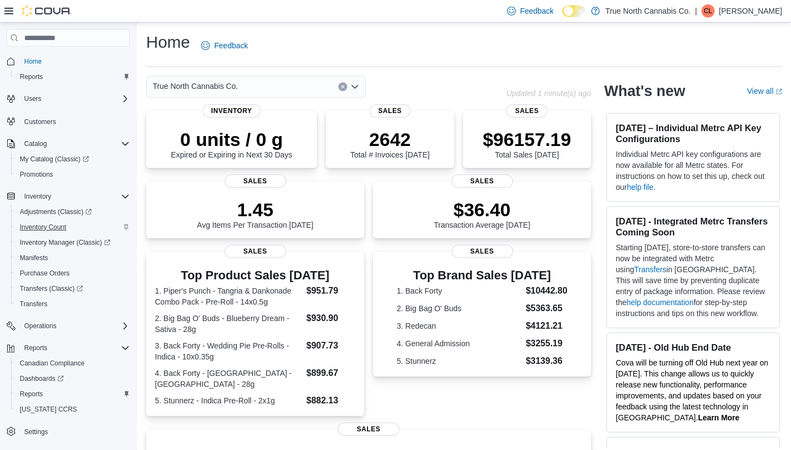
click at [44, 227] on span "Inventory Count" at bounding box center [43, 227] width 47 height 9
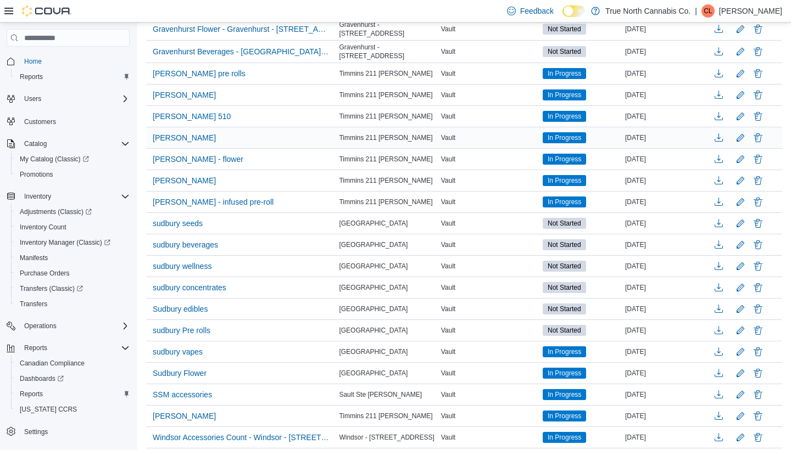
scroll to position [208, 0]
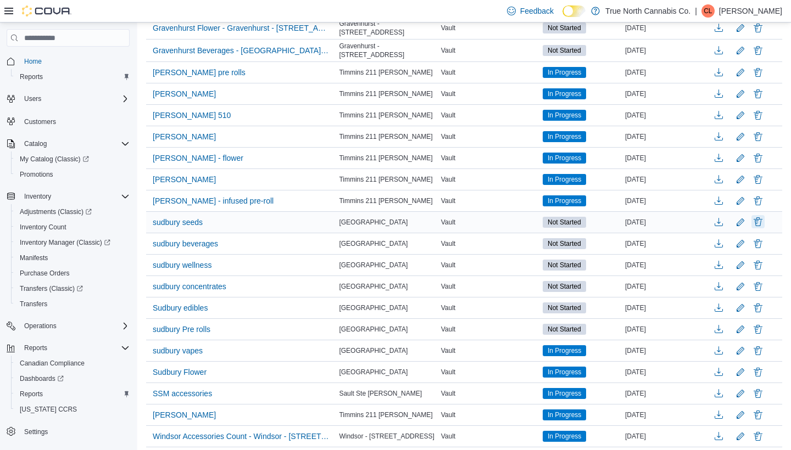
click at [760, 219] on button "Delete" at bounding box center [758, 221] width 13 height 13
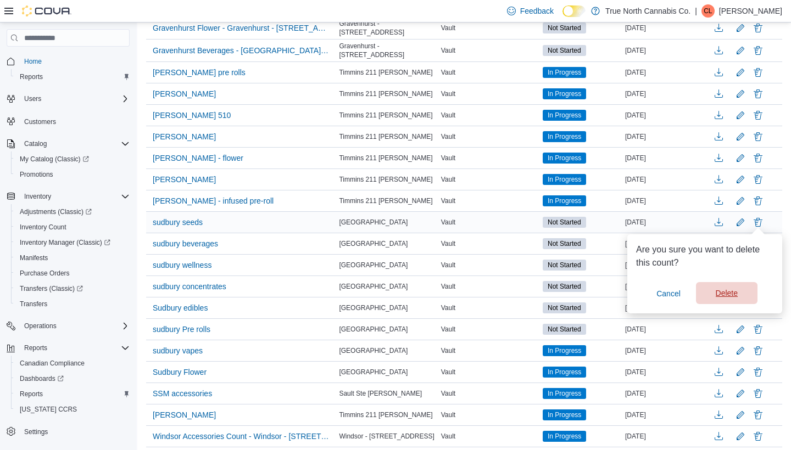
click at [721, 294] on span "Delete" at bounding box center [727, 293] width 22 height 11
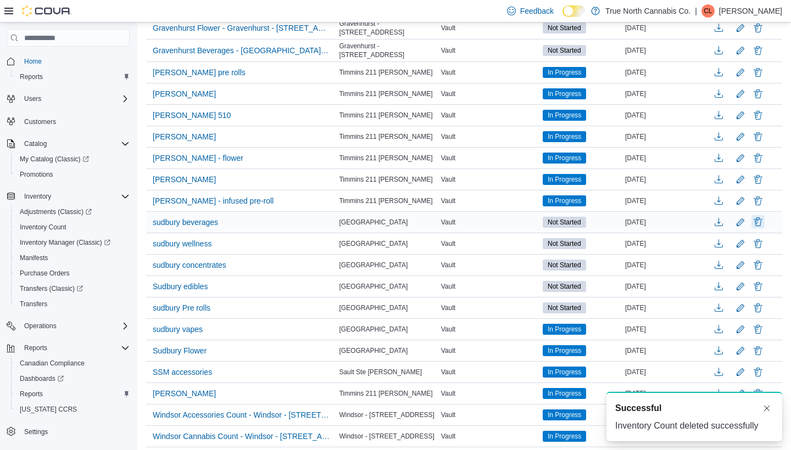
scroll to position [0, 0]
click at [755, 225] on button "Delete" at bounding box center [758, 221] width 13 height 13
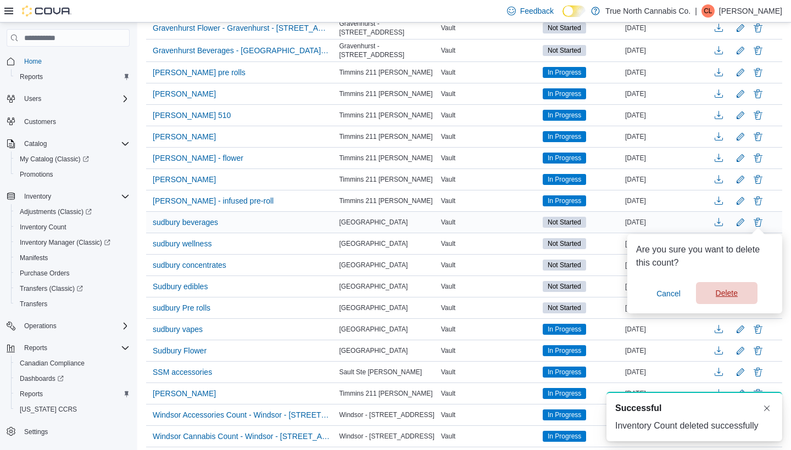
click at [742, 285] on span "Delete" at bounding box center [727, 293] width 48 height 22
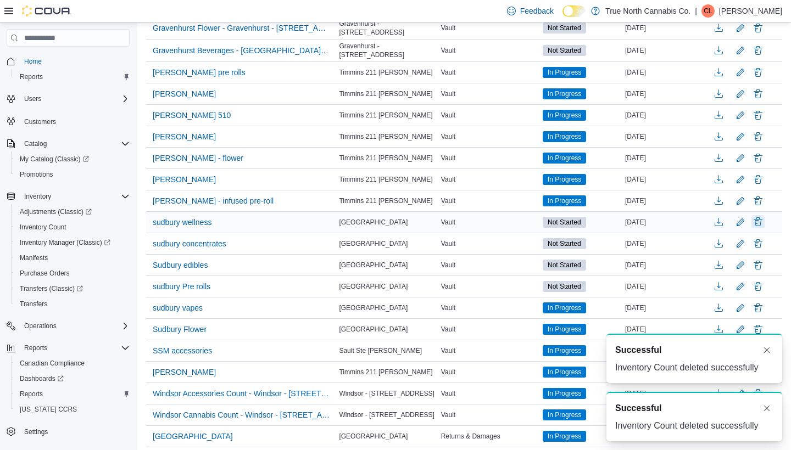
click at [760, 224] on button "Delete" at bounding box center [758, 221] width 13 height 13
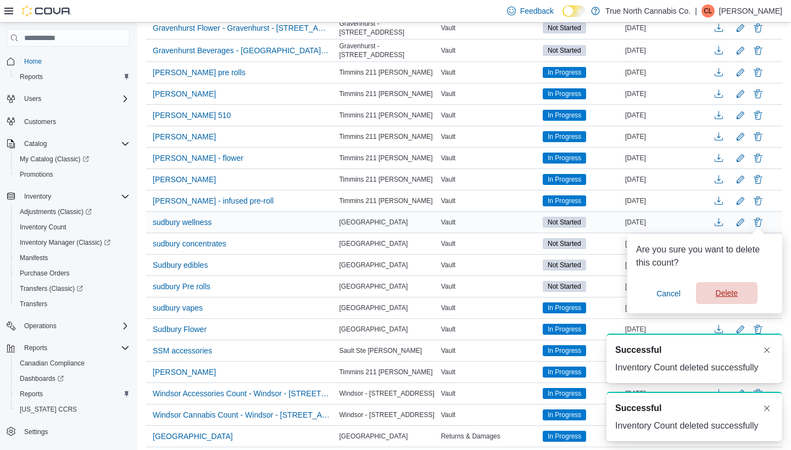
click at [736, 293] on span "Delete" at bounding box center [727, 293] width 22 height 11
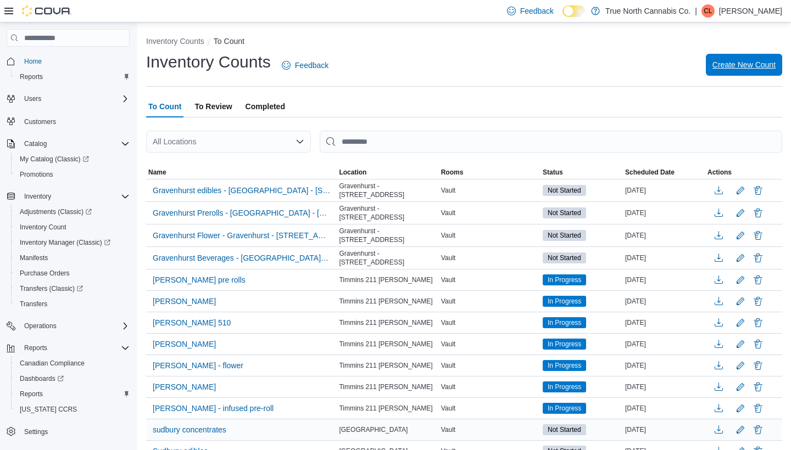
click at [725, 74] on span "Create New Count" at bounding box center [744, 65] width 63 height 22
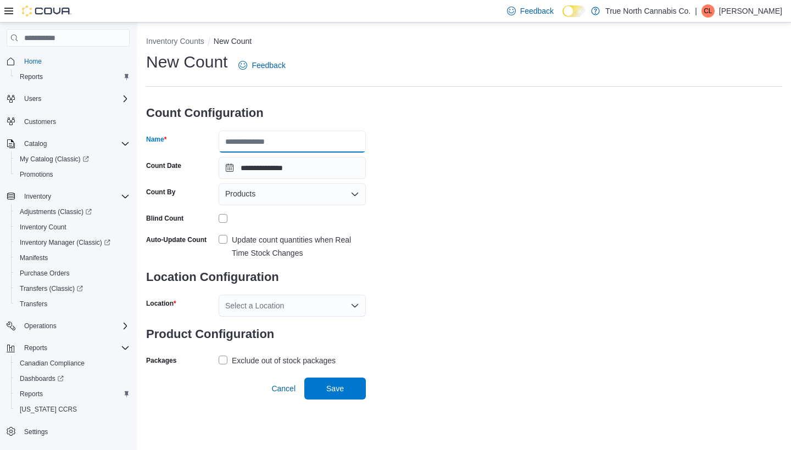
click at [272, 147] on input "Name" at bounding box center [292, 142] width 147 height 22
type input "**********"
click at [269, 201] on div "Products" at bounding box center [292, 194] width 147 height 22
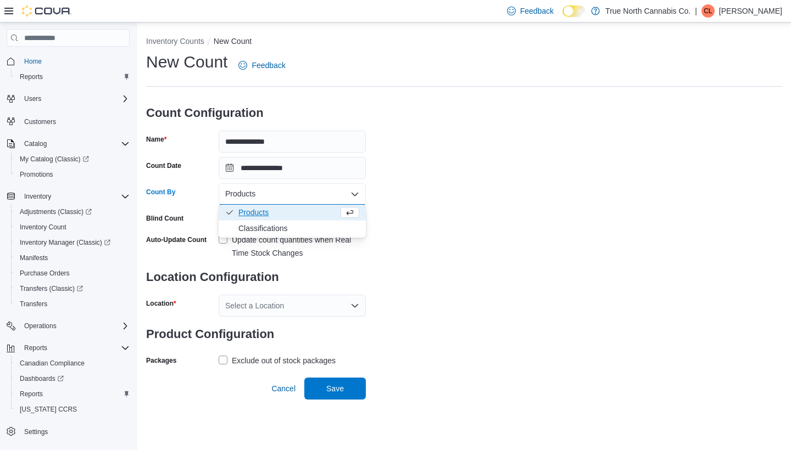
click at [259, 214] on span "Products" at bounding box center [288, 212] width 100 height 11
click at [225, 238] on label "Update count quantities when Real Time Stock Changes" at bounding box center [292, 246] width 147 height 26
click at [266, 309] on div "Select a Location" at bounding box center [292, 306] width 147 height 22
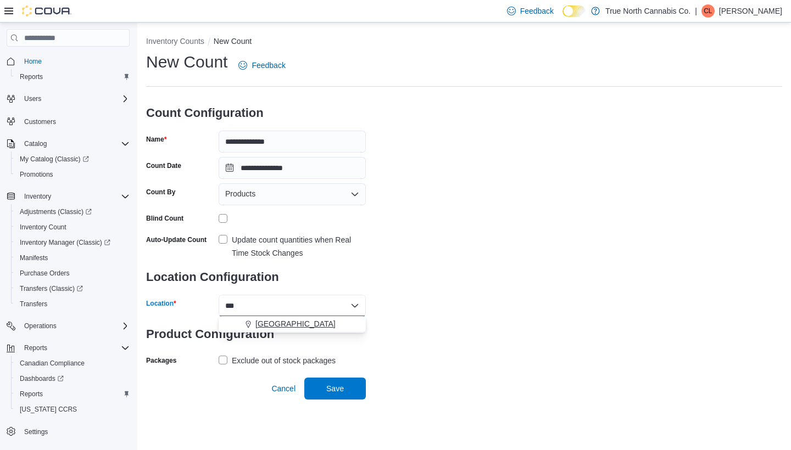
type input "***"
click at [283, 328] on span "[GEOGRAPHIC_DATA]" at bounding box center [295, 324] width 80 height 11
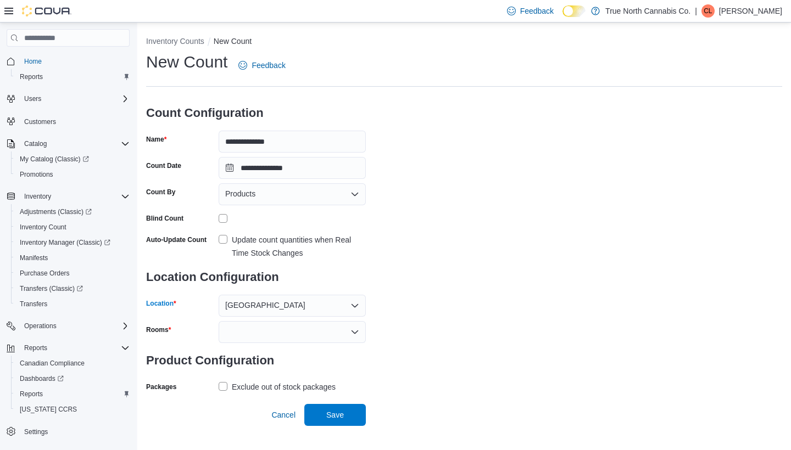
click at [226, 363] on h3 "Product Configuration" at bounding box center [256, 360] width 220 height 35
click at [240, 321] on div at bounding box center [292, 332] width 147 height 22
click at [240, 349] on span "Vault" at bounding box center [292, 350] width 134 height 11
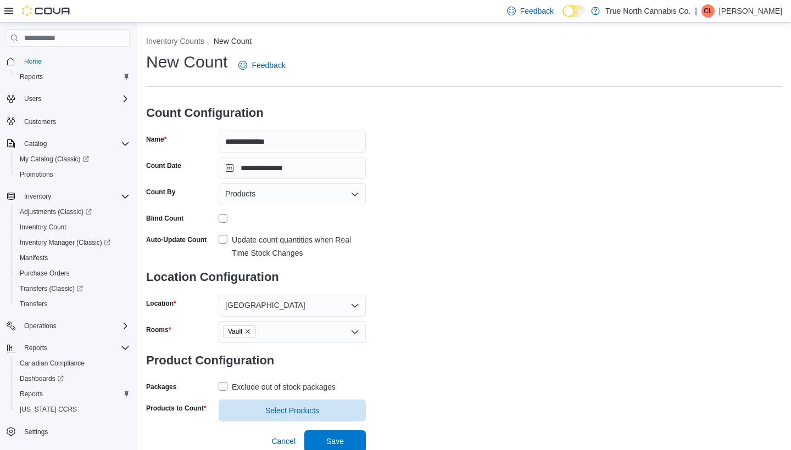
click at [226, 386] on label "Exclude out of stock packages" at bounding box center [277, 387] width 117 height 13
click at [262, 405] on span "Select Products" at bounding box center [292, 410] width 134 height 22
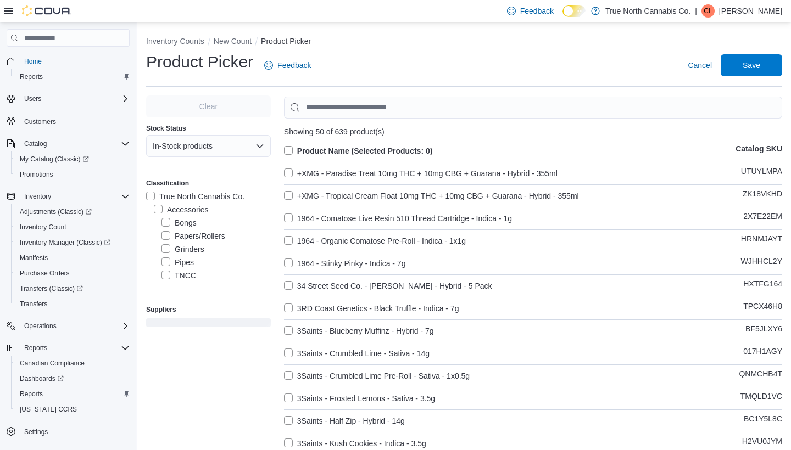
click at [294, 152] on label "Product Name (Selected Products: 0)" at bounding box center [358, 150] width 149 height 13
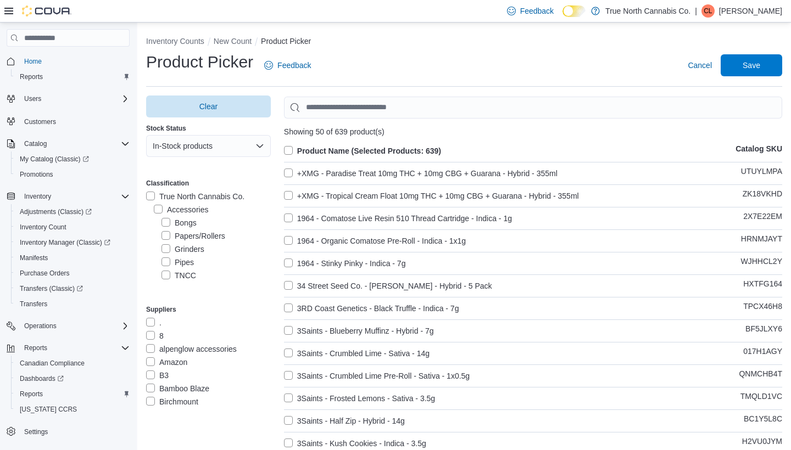
click at [291, 147] on label "Product Name (Selected Products: 639)" at bounding box center [362, 150] width 157 height 13
click at [162, 212] on label "Flower" at bounding box center [172, 209] width 36 height 13
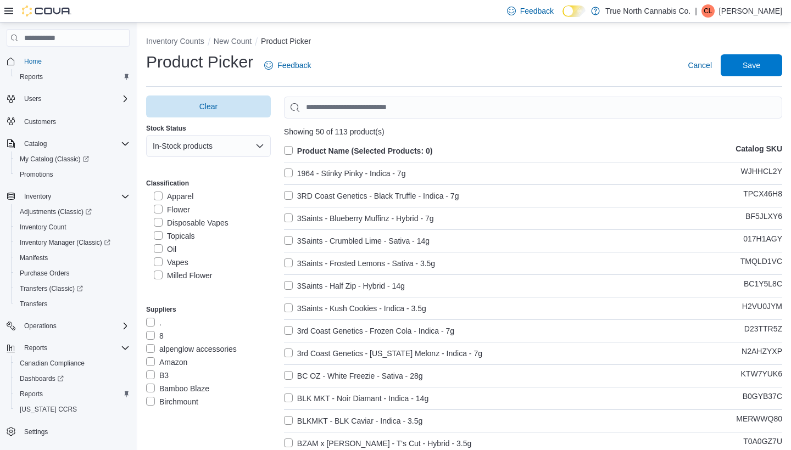
click at [294, 152] on label "Product Name (Selected Products: 0)" at bounding box center [358, 150] width 149 height 13
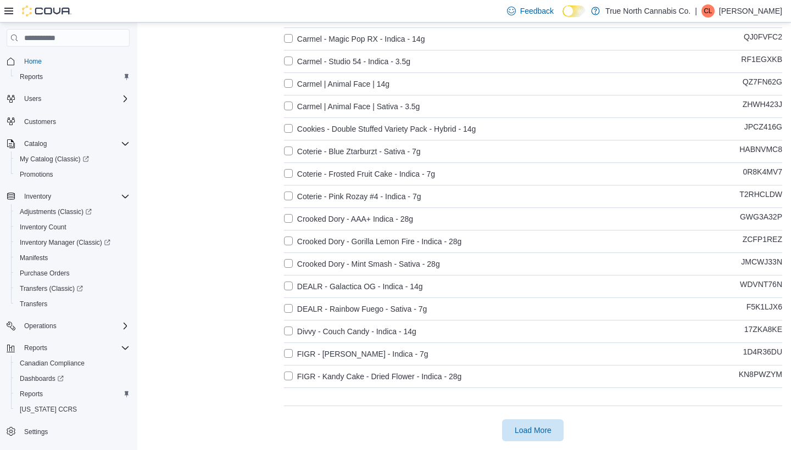
scroll to position [899, 0]
click at [516, 433] on span "Load More" at bounding box center [533, 431] width 37 height 11
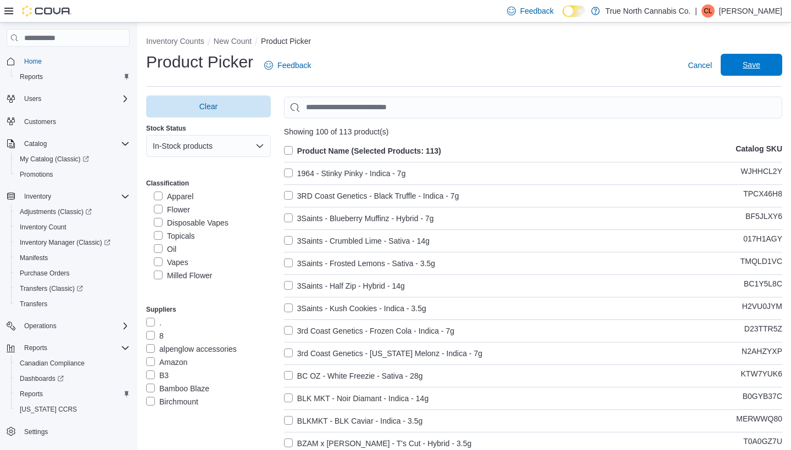
scroll to position [0, 0]
click at [758, 64] on span "Save" at bounding box center [752, 64] width 18 height 11
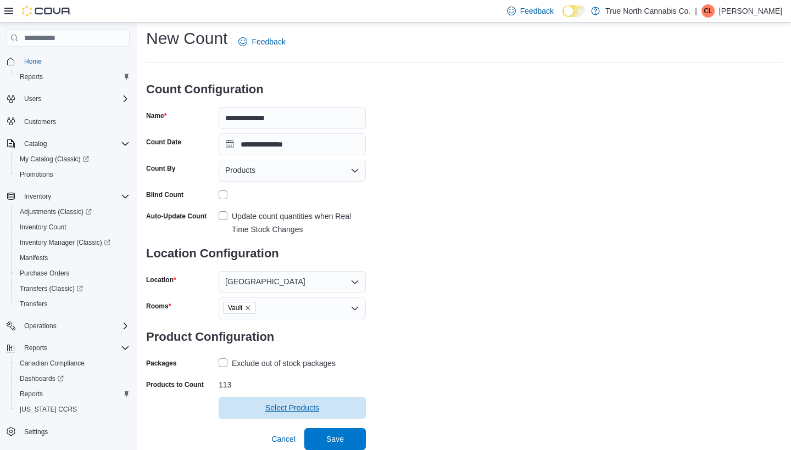
scroll to position [23, 0]
click at [329, 431] on span "Save" at bounding box center [335, 440] width 48 height 22
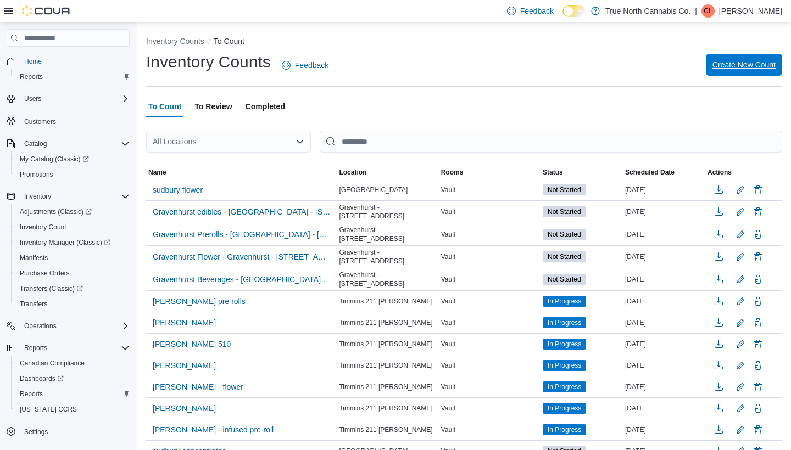
click at [748, 57] on span "Create New Count" at bounding box center [744, 65] width 63 height 22
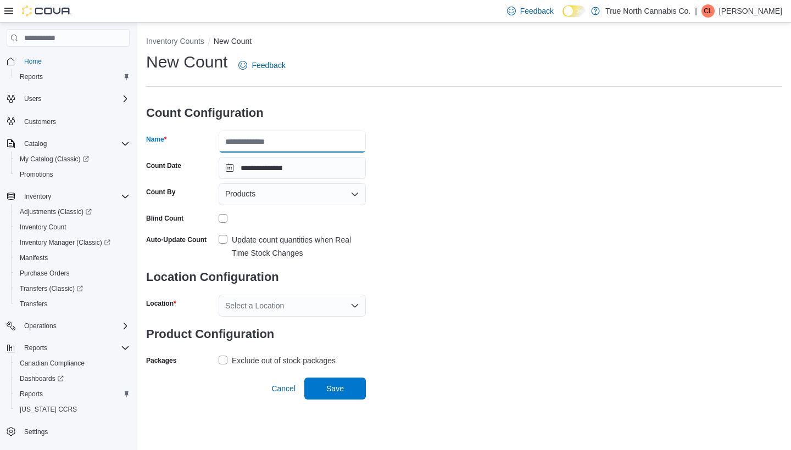
click at [244, 141] on input "Name" at bounding box center [292, 142] width 147 height 22
type input "**********"
click at [236, 194] on span "Products" at bounding box center [240, 193] width 30 height 13
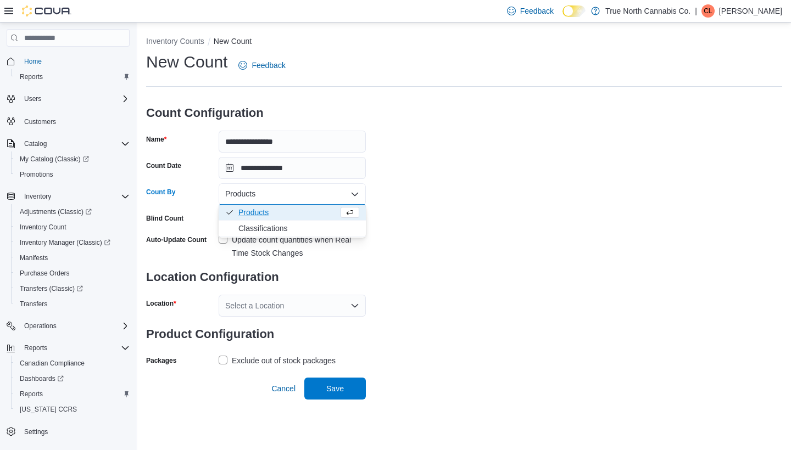
click at [251, 210] on span "Products" at bounding box center [288, 212] width 100 height 11
click at [260, 302] on div "Select a Location" at bounding box center [292, 306] width 147 height 22
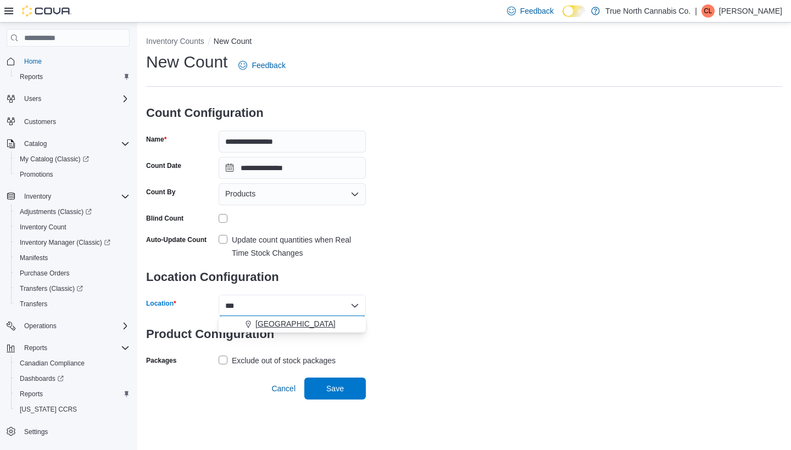
type input "***"
click at [270, 322] on span "[GEOGRAPHIC_DATA]" at bounding box center [295, 324] width 80 height 11
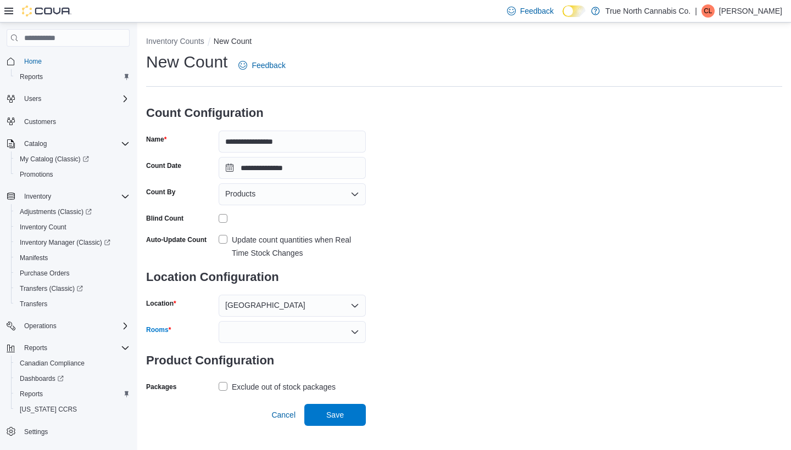
click at [240, 336] on div at bounding box center [292, 332] width 147 height 22
click at [247, 353] on span "Vault" at bounding box center [292, 350] width 134 height 11
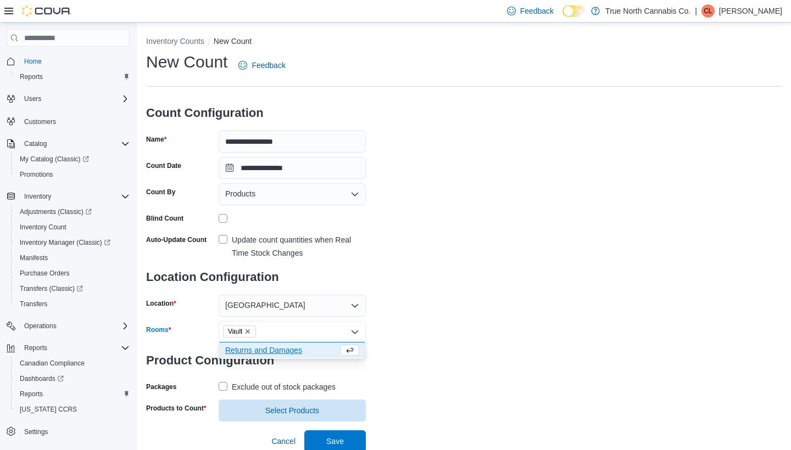
click at [225, 386] on label "Exclude out of stock packages" at bounding box center [277, 387] width 117 height 13
click at [269, 414] on span "Select Products" at bounding box center [292, 410] width 54 height 11
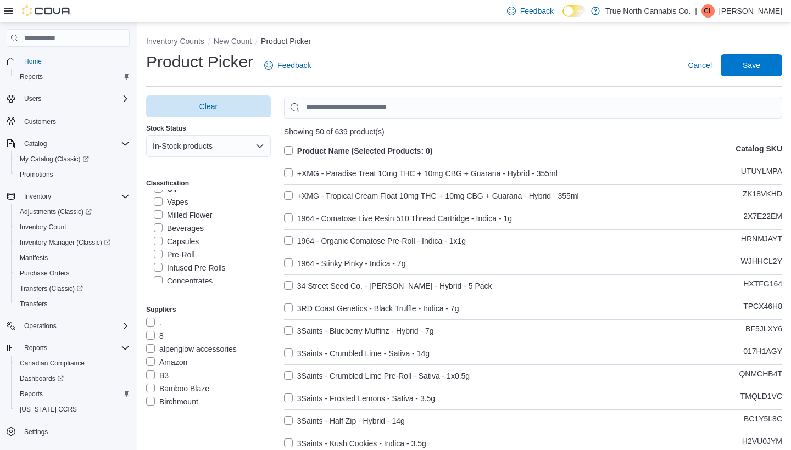
scroll to position [365, 0]
click at [162, 252] on label "Pre-Roll" at bounding box center [174, 253] width 41 height 13
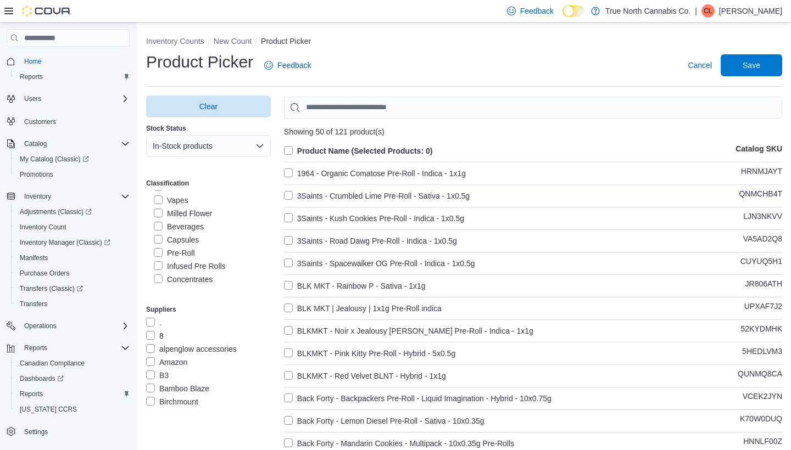
click at [292, 151] on label "Product Name (Selected Products: 0)" at bounding box center [358, 150] width 149 height 13
click at [764, 74] on span "Save" at bounding box center [751, 65] width 48 height 22
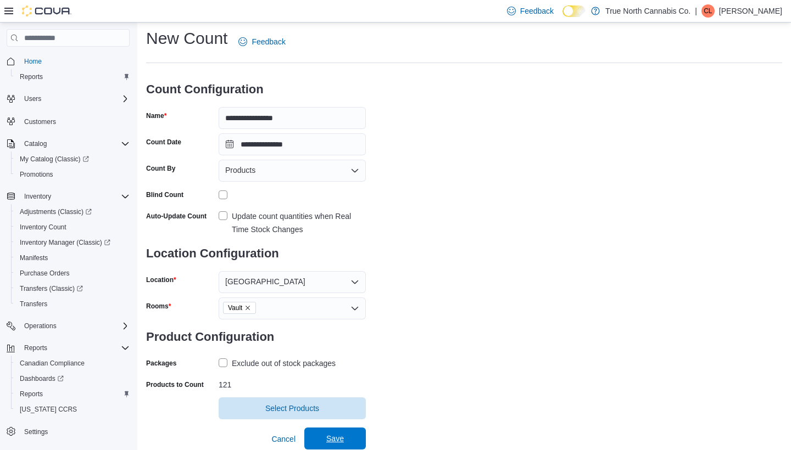
scroll to position [23, 0]
click at [333, 446] on span "Save" at bounding box center [335, 440] width 48 height 22
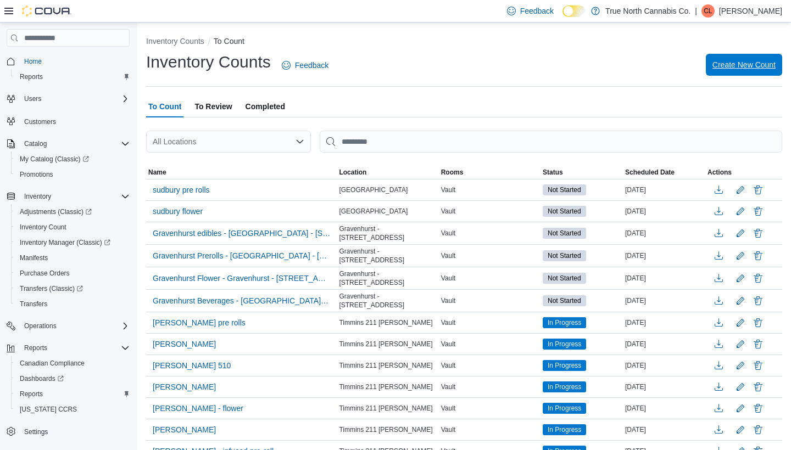
click at [738, 69] on span "Create New Count" at bounding box center [744, 64] width 63 height 11
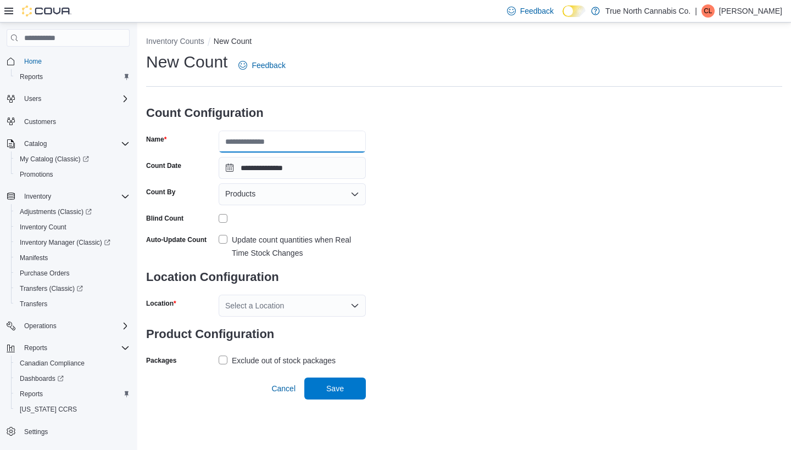
click at [306, 143] on input "Name" at bounding box center [292, 142] width 147 height 22
type input "**********"
click at [251, 196] on span "Products" at bounding box center [240, 193] width 30 height 13
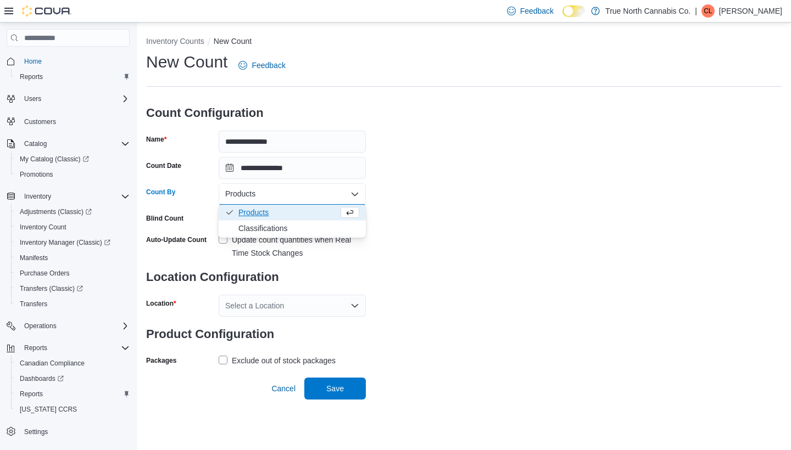
click at [250, 212] on span "Products" at bounding box center [288, 212] width 100 height 11
click at [224, 237] on label "Update count quantities when Real Time Stock Changes" at bounding box center [292, 246] width 147 height 26
click at [259, 304] on div "Select a Location" at bounding box center [292, 306] width 147 height 22
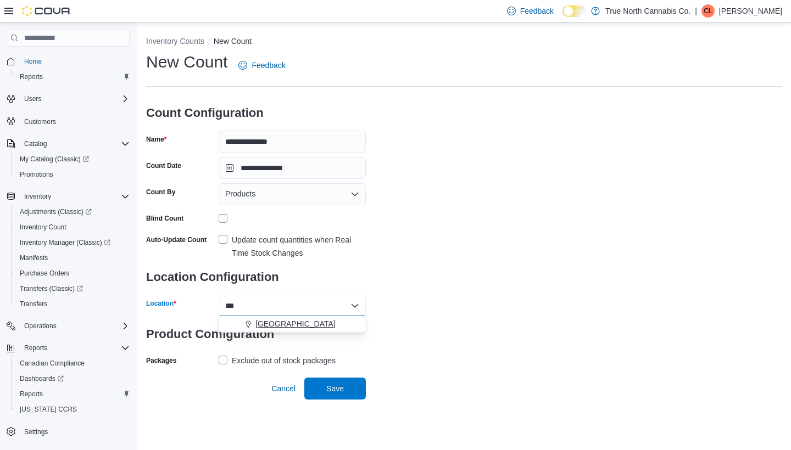
type input "***"
click at [281, 325] on span "[GEOGRAPHIC_DATA]" at bounding box center [295, 324] width 80 height 11
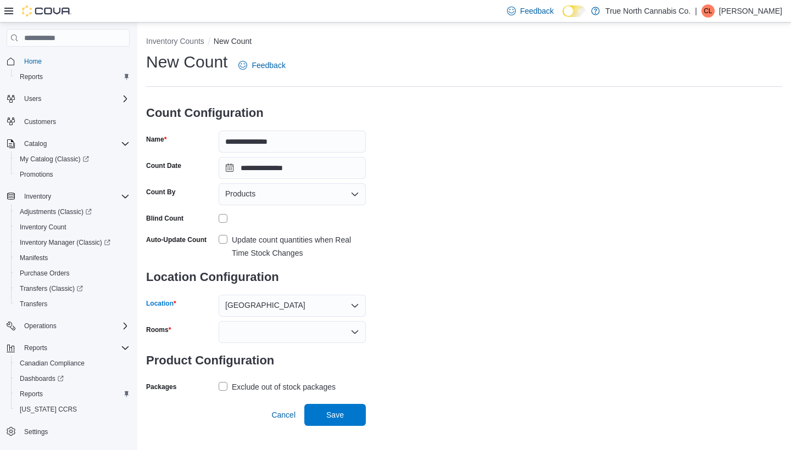
click at [271, 338] on div at bounding box center [292, 332] width 147 height 22
click at [241, 349] on span "Vault" at bounding box center [292, 350] width 134 height 11
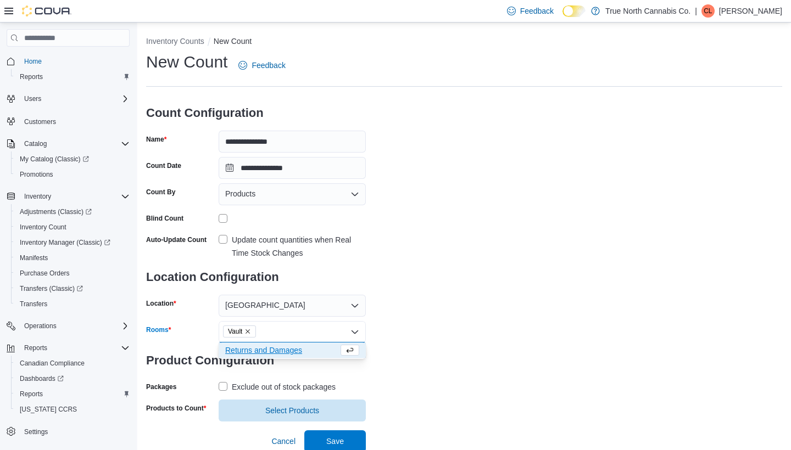
click at [227, 386] on label "Exclude out of stock packages" at bounding box center [277, 387] width 117 height 13
click at [285, 412] on span "Select Products" at bounding box center [292, 410] width 54 height 11
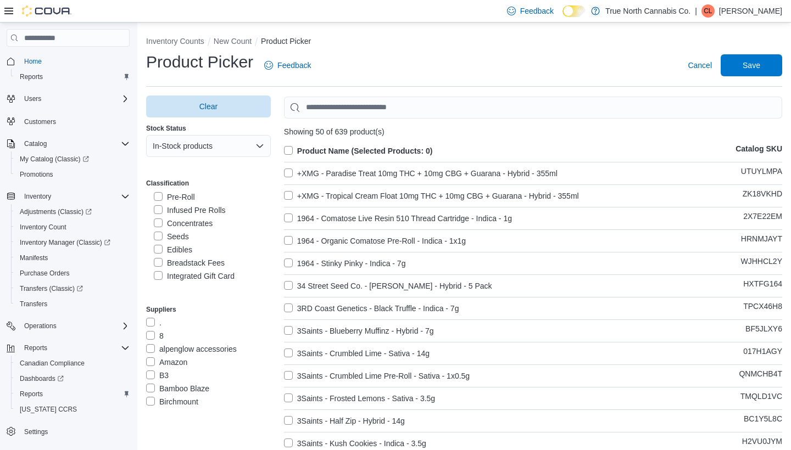
scroll to position [422, 0]
click at [164, 249] on label "Edibles" at bounding box center [173, 249] width 38 height 13
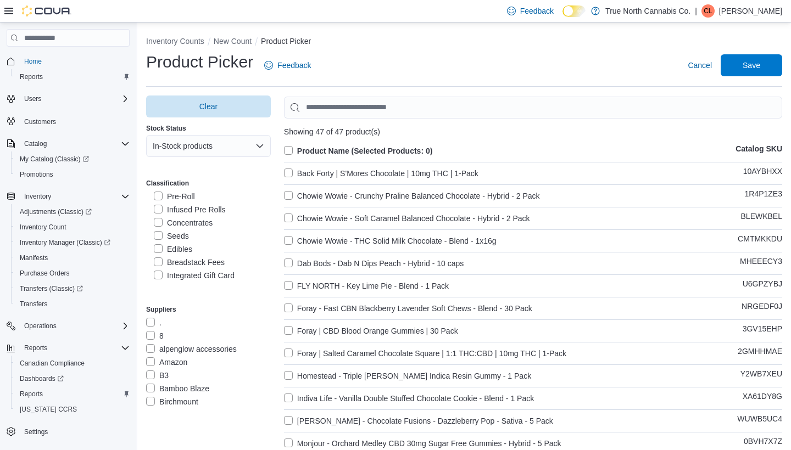
click at [292, 149] on label "Product Name (Selected Products: 0)" at bounding box center [358, 150] width 149 height 13
click at [768, 63] on span "Save" at bounding box center [751, 65] width 48 height 22
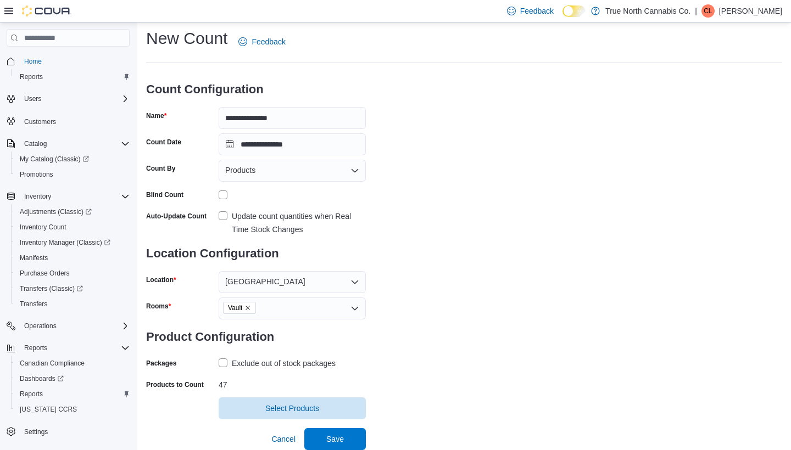
scroll to position [23, 0]
click at [340, 439] on span "Save" at bounding box center [335, 439] width 18 height 11
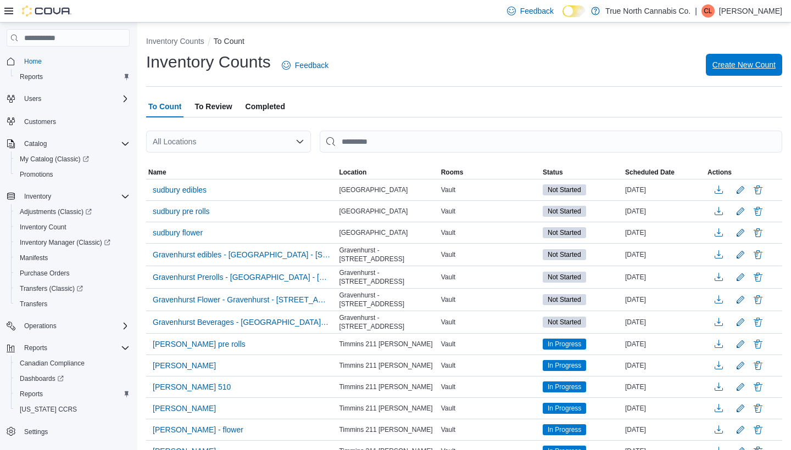
click at [755, 70] on span "Create New Count" at bounding box center [744, 65] width 63 height 22
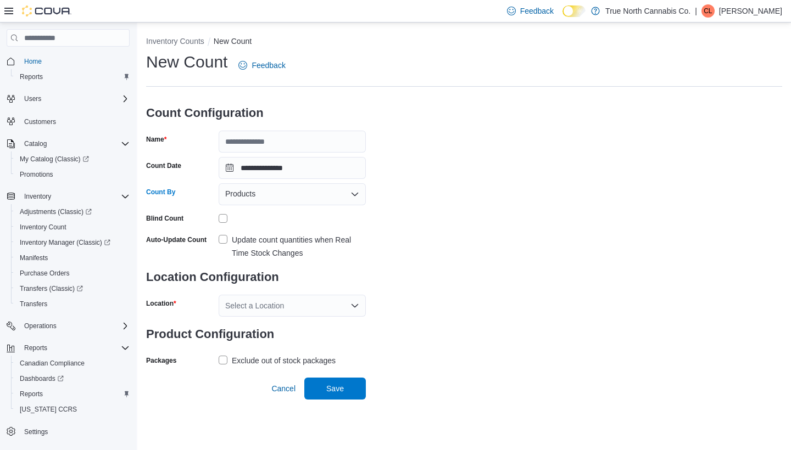
click at [246, 197] on span "Products" at bounding box center [240, 193] width 30 height 13
click at [246, 214] on span "Products" at bounding box center [288, 212] width 100 height 11
click at [253, 142] on input "Name" at bounding box center [292, 142] width 147 height 22
type input "**********"
click at [227, 238] on label "Update count quantities when Real Time Stock Changes" at bounding box center [292, 246] width 147 height 26
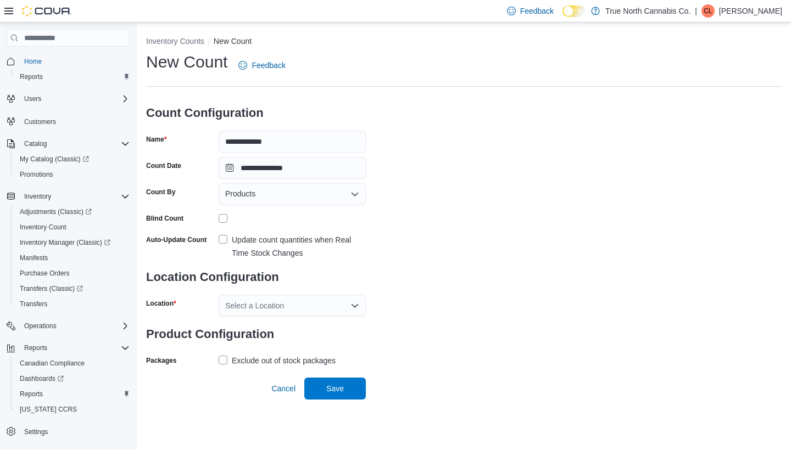
click at [282, 302] on div "Select a Location" at bounding box center [292, 306] width 147 height 22
type input "***"
click at [274, 330] on button "[GEOGRAPHIC_DATA]" at bounding box center [292, 324] width 147 height 16
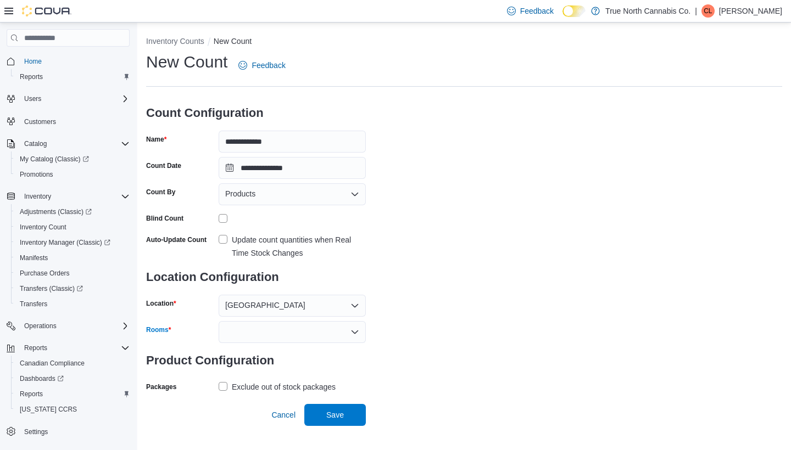
click at [237, 335] on div at bounding box center [292, 332] width 147 height 22
click at [238, 351] on span "Vault" at bounding box center [292, 350] width 134 height 11
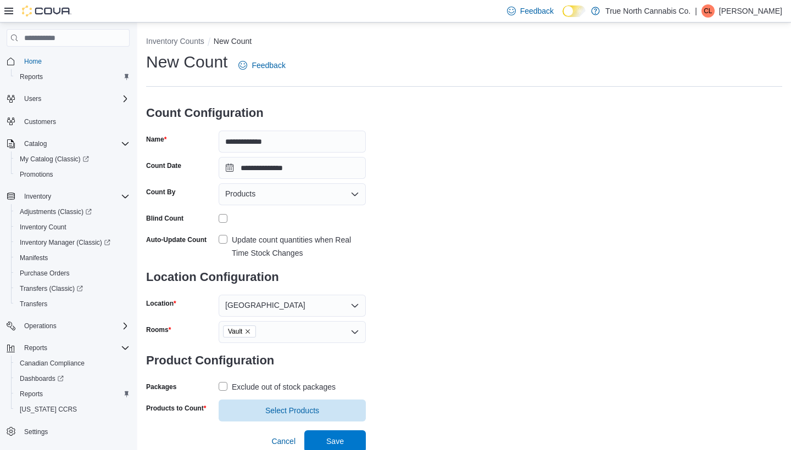
click at [229, 387] on label "Exclude out of stock packages" at bounding box center [277, 387] width 117 height 13
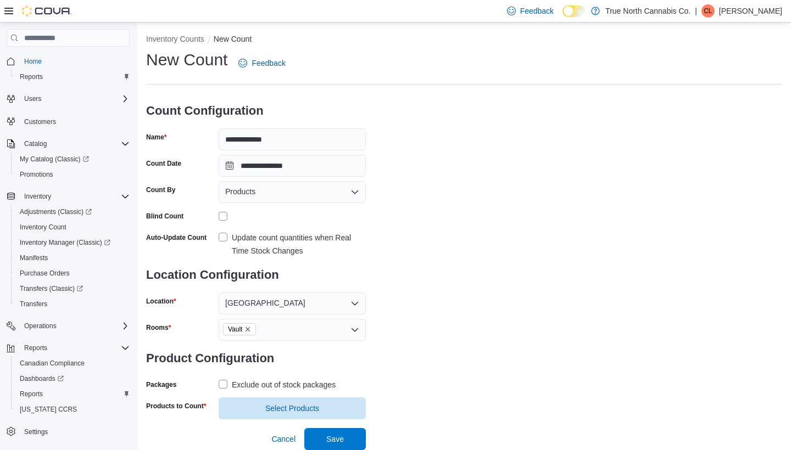
scroll to position [2, 0]
click at [320, 414] on span "Select Products" at bounding box center [292, 409] width 134 height 22
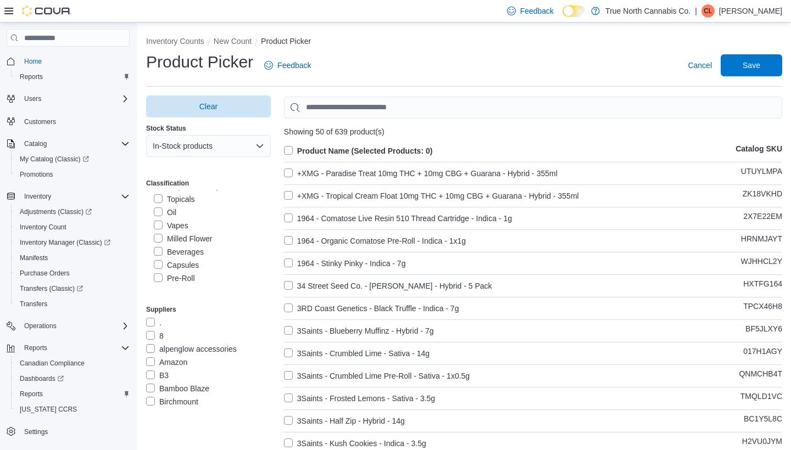
scroll to position [339, 0]
click at [158, 226] on label "Vapes" at bounding box center [171, 226] width 35 height 13
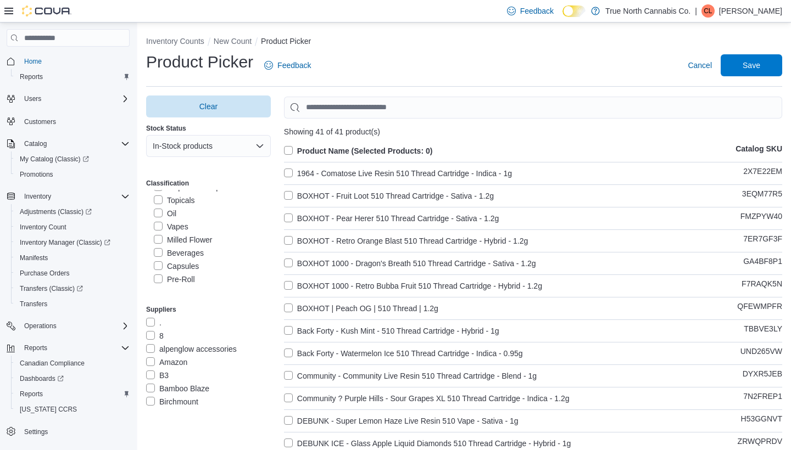
click at [288, 152] on label "Product Name (Selected Products: 0)" at bounding box center [358, 150] width 149 height 13
click at [759, 62] on span "Save" at bounding box center [752, 64] width 18 height 11
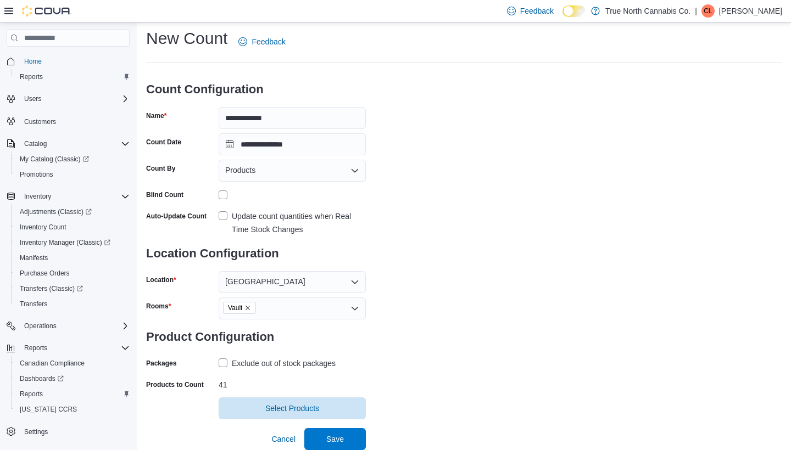
scroll to position [23, 0]
click at [328, 439] on span "Save" at bounding box center [335, 439] width 18 height 11
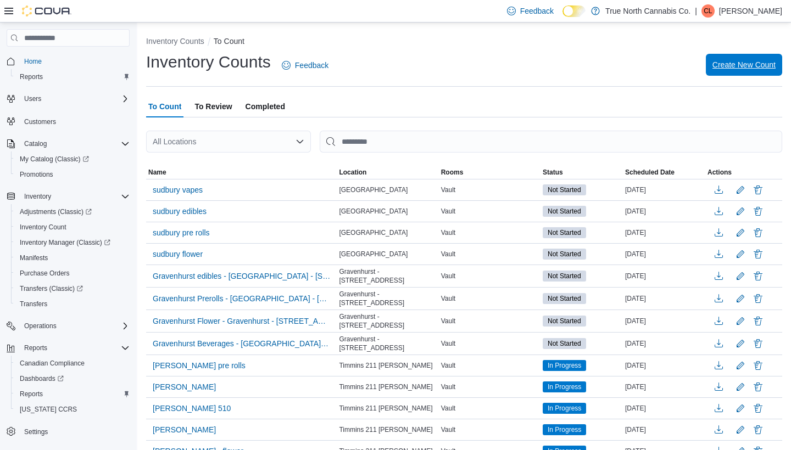
click at [733, 65] on span "Create New Count" at bounding box center [744, 64] width 63 height 11
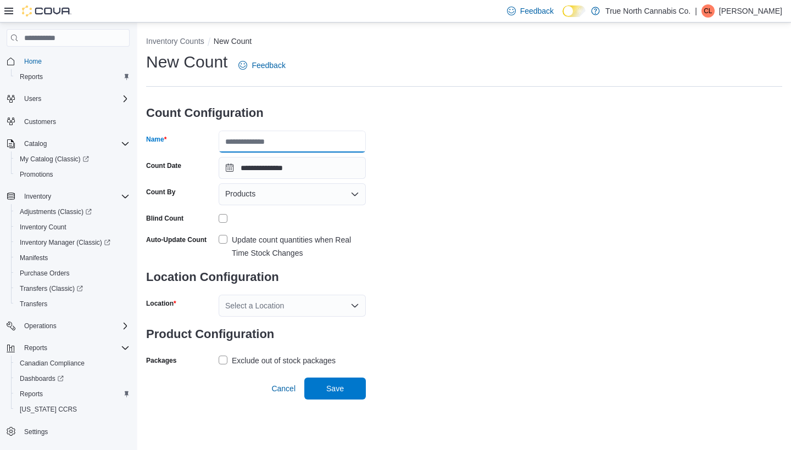
click at [335, 147] on input "Name" at bounding box center [292, 142] width 147 height 22
type input "**********"
click at [259, 303] on div "Select a Location" at bounding box center [292, 306] width 147 height 22
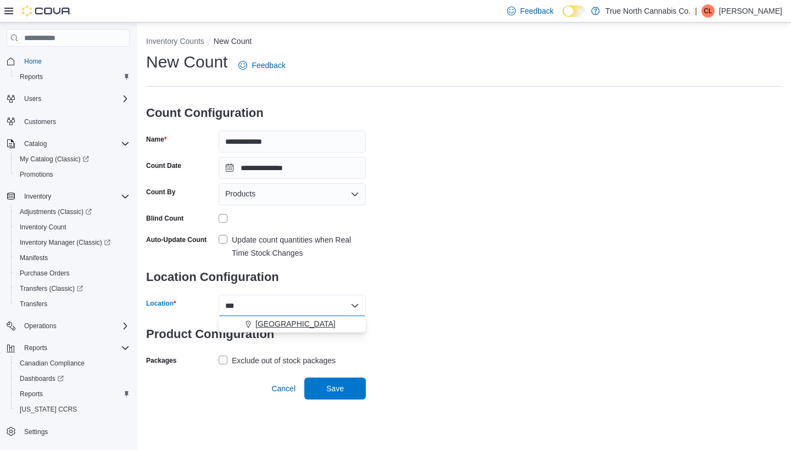
type input "***"
click at [255, 325] on span "[GEOGRAPHIC_DATA]" at bounding box center [295, 324] width 80 height 11
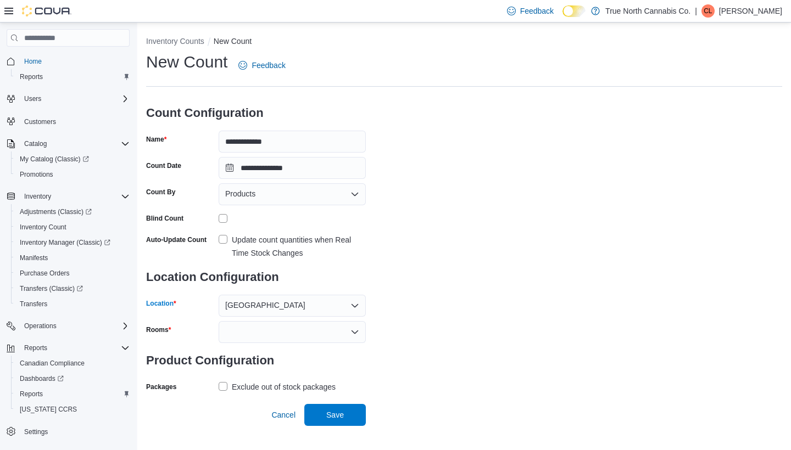
click at [255, 197] on span "Products" at bounding box center [240, 193] width 30 height 13
click at [259, 215] on span "Products" at bounding box center [288, 212] width 100 height 11
click at [224, 238] on label "Update count quantities when Real Time Stock Changes" at bounding box center [292, 246] width 147 height 26
click at [265, 335] on div at bounding box center [292, 332] width 147 height 22
click at [243, 350] on span "Vault" at bounding box center [292, 350] width 134 height 11
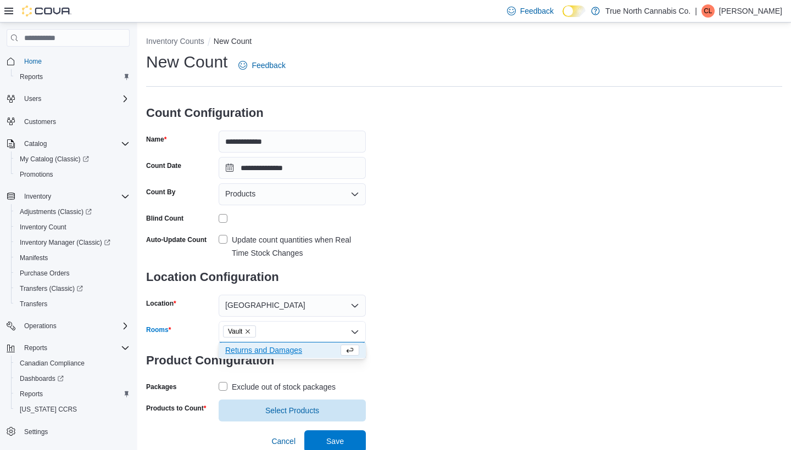
click at [224, 387] on label "Exclude out of stock packages" at bounding box center [277, 387] width 117 height 13
click at [281, 410] on span "Select Products" at bounding box center [292, 410] width 54 height 11
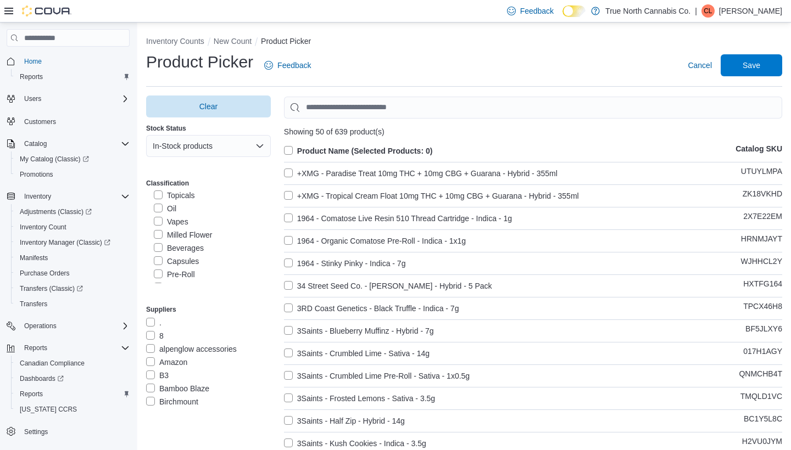
scroll to position [307, 0]
click at [161, 218] on label "Disposable Vapes" at bounding box center [191, 219] width 75 height 13
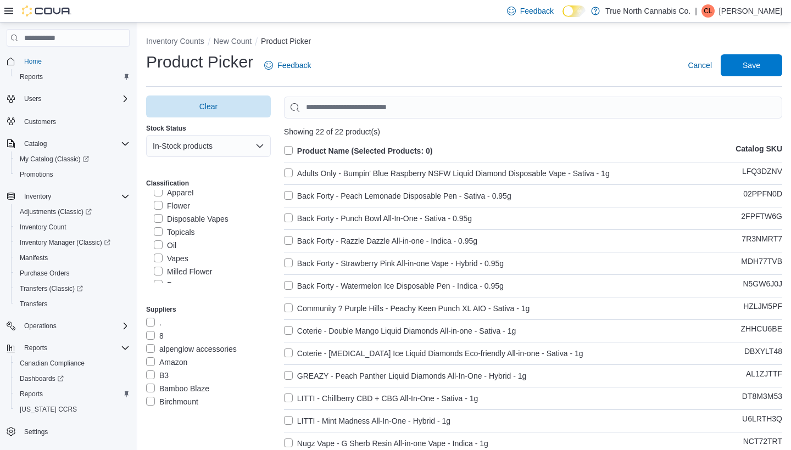
click at [293, 148] on label "Product Name (Selected Products: 0)" at bounding box center [358, 150] width 149 height 13
click at [764, 65] on span "Save" at bounding box center [751, 65] width 48 height 22
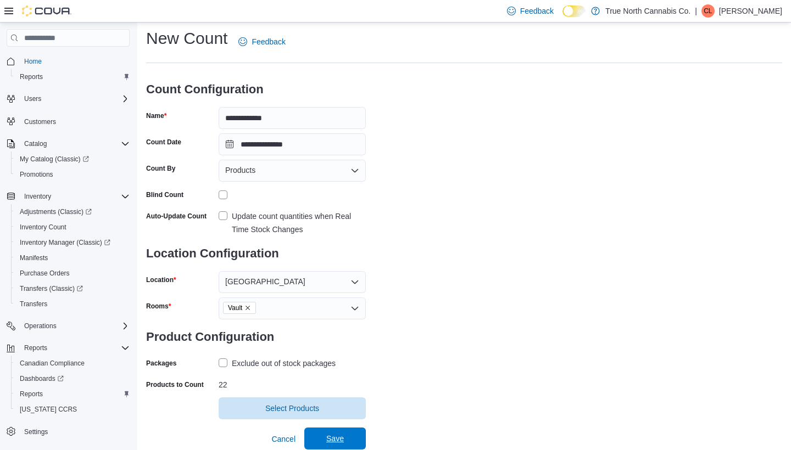
scroll to position [23, 0]
click at [338, 447] on span "Save" at bounding box center [335, 440] width 48 height 22
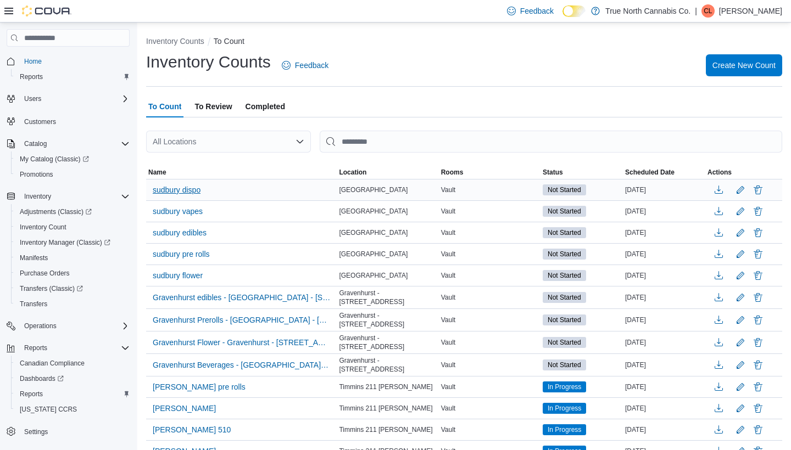
click at [196, 191] on span "sudbury dispo" at bounding box center [177, 190] width 48 height 11
